Goal: Transaction & Acquisition: Purchase product/service

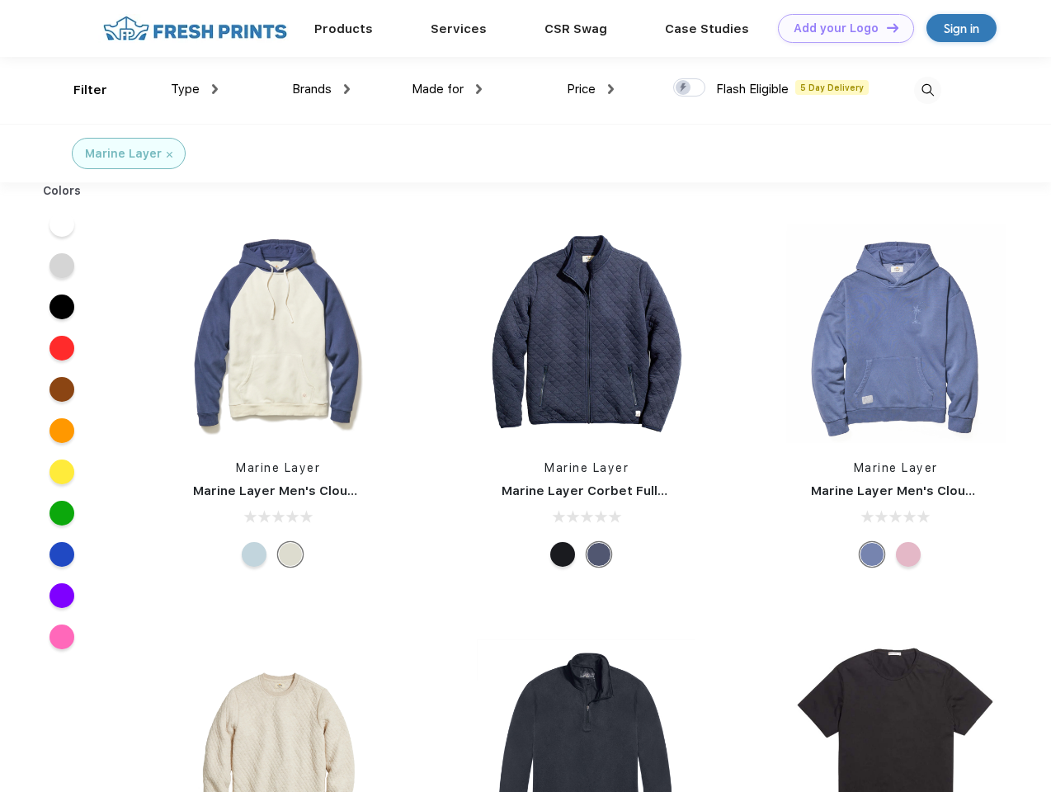
scroll to position [1, 0]
click at [839, 28] on link "Add your Logo Design Tool" at bounding box center [846, 28] width 136 height 29
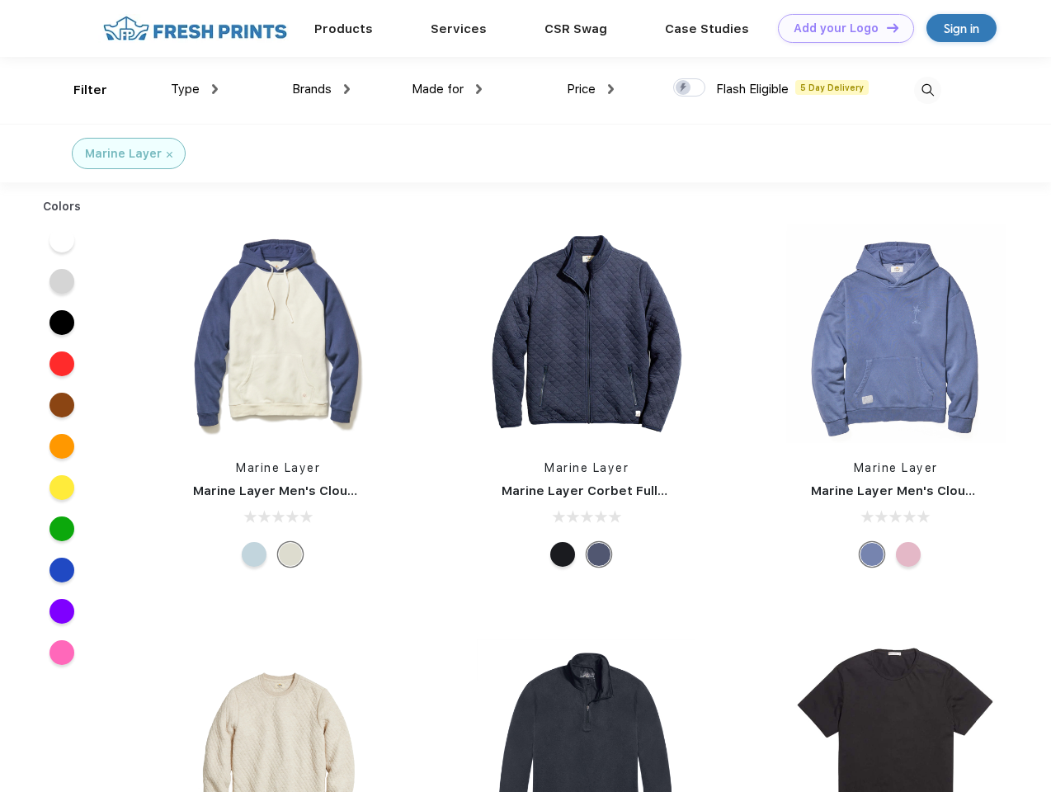
click at [0, 0] on div "Design Tool" at bounding box center [0, 0] width 0 height 0
click at [885, 27] on link "Add your Logo Design Tool" at bounding box center [846, 28] width 136 height 29
click at [79, 90] on div "Filter" at bounding box center [90, 90] width 34 height 19
click at [195, 89] on span "Type" at bounding box center [185, 89] width 29 height 15
click at [321, 89] on span "Brands" at bounding box center [312, 89] width 40 height 15
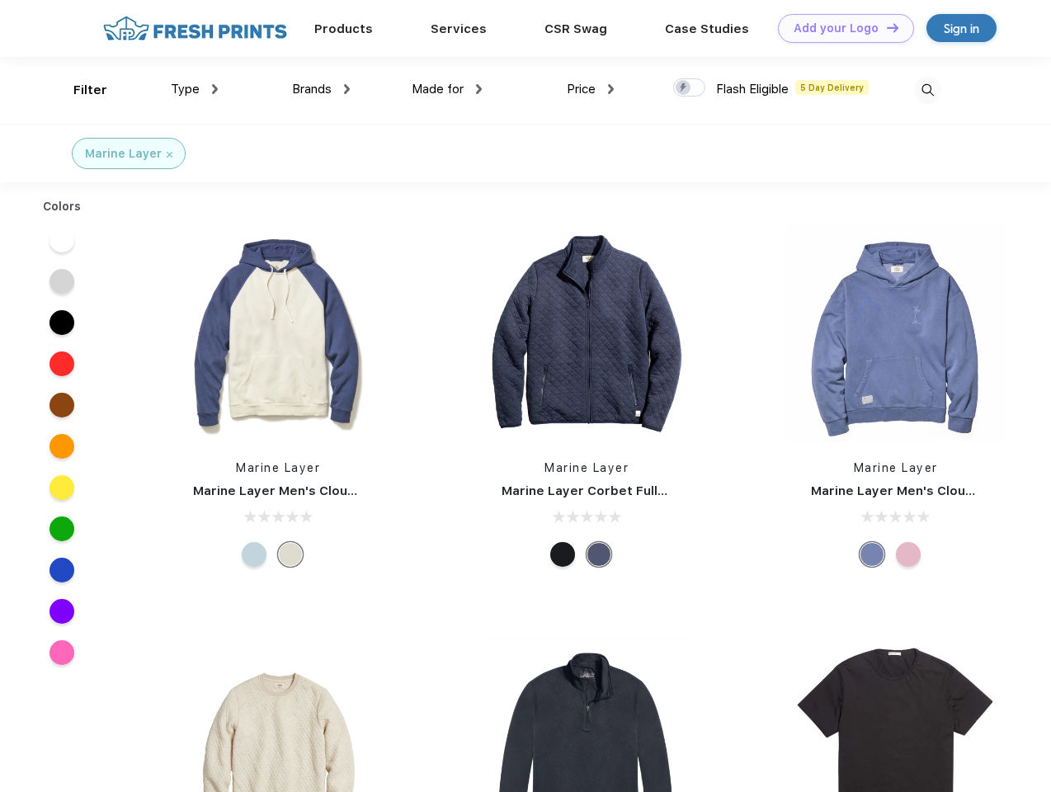
click at [447, 89] on span "Made for" at bounding box center [437, 89] width 52 height 15
click at [590, 89] on span "Price" at bounding box center [581, 89] width 29 height 15
click at [689, 88] on div at bounding box center [689, 87] width 32 height 18
click at [684, 88] on input "checkbox" at bounding box center [678, 83] width 11 height 11
click at [927, 90] on img at bounding box center [927, 90] width 27 height 27
